Goal: Browse casually: Explore the website without a specific task or goal

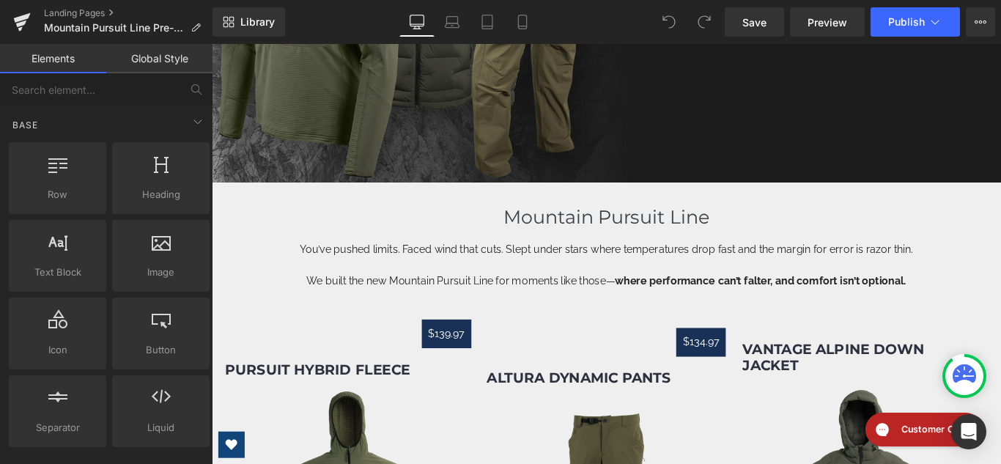
scroll to position [332, 0]
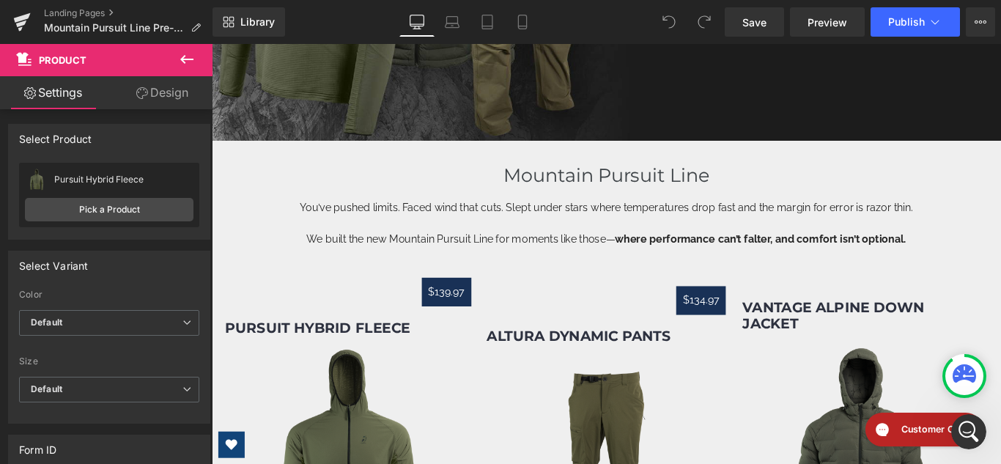
scroll to position [0, 0]
